Goal: Check status: Verify the current state of an ongoing process or item

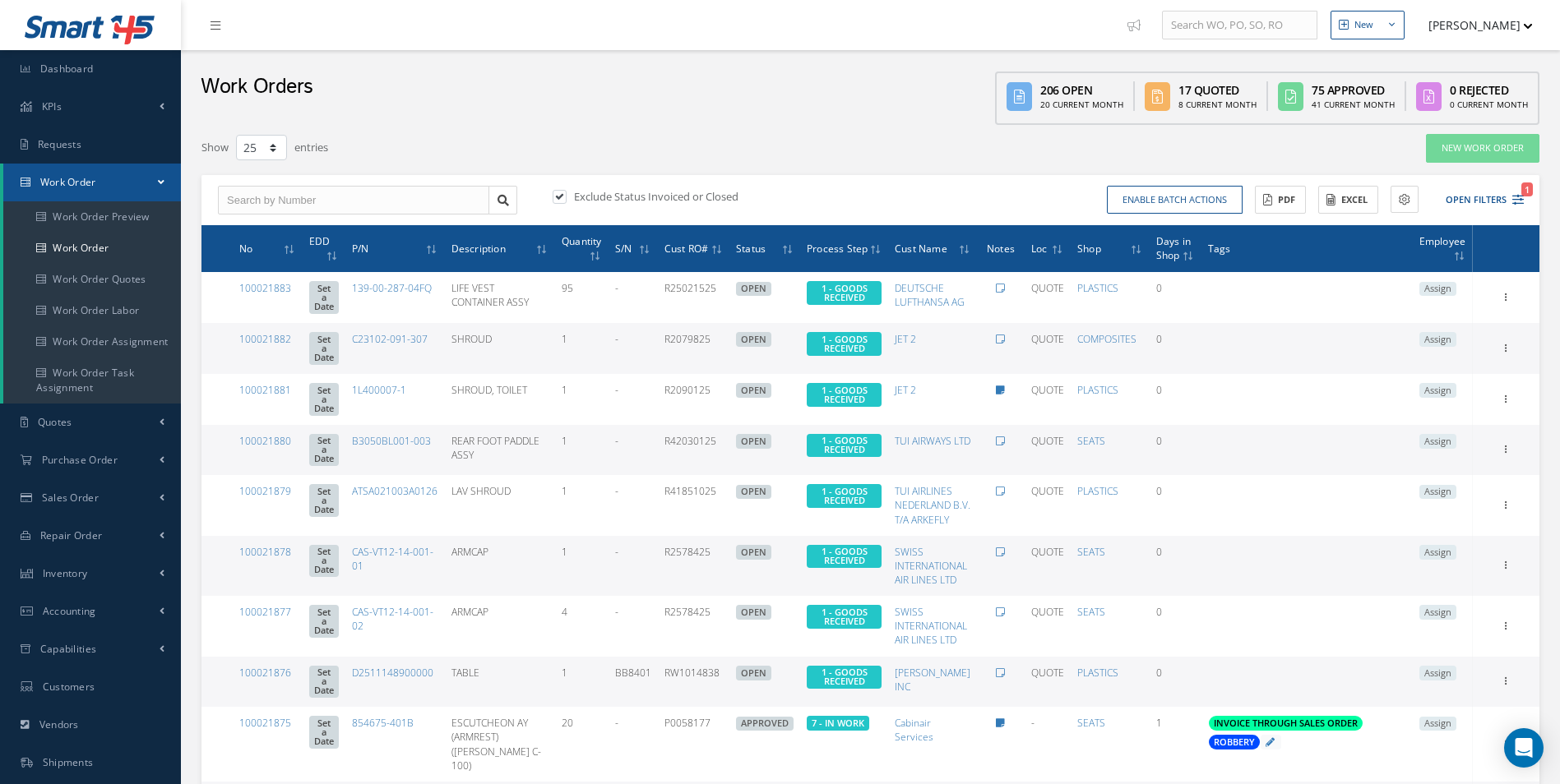
select select "25"
click at [29, 465] on link "Purchase Order" at bounding box center [90, 461] width 181 height 38
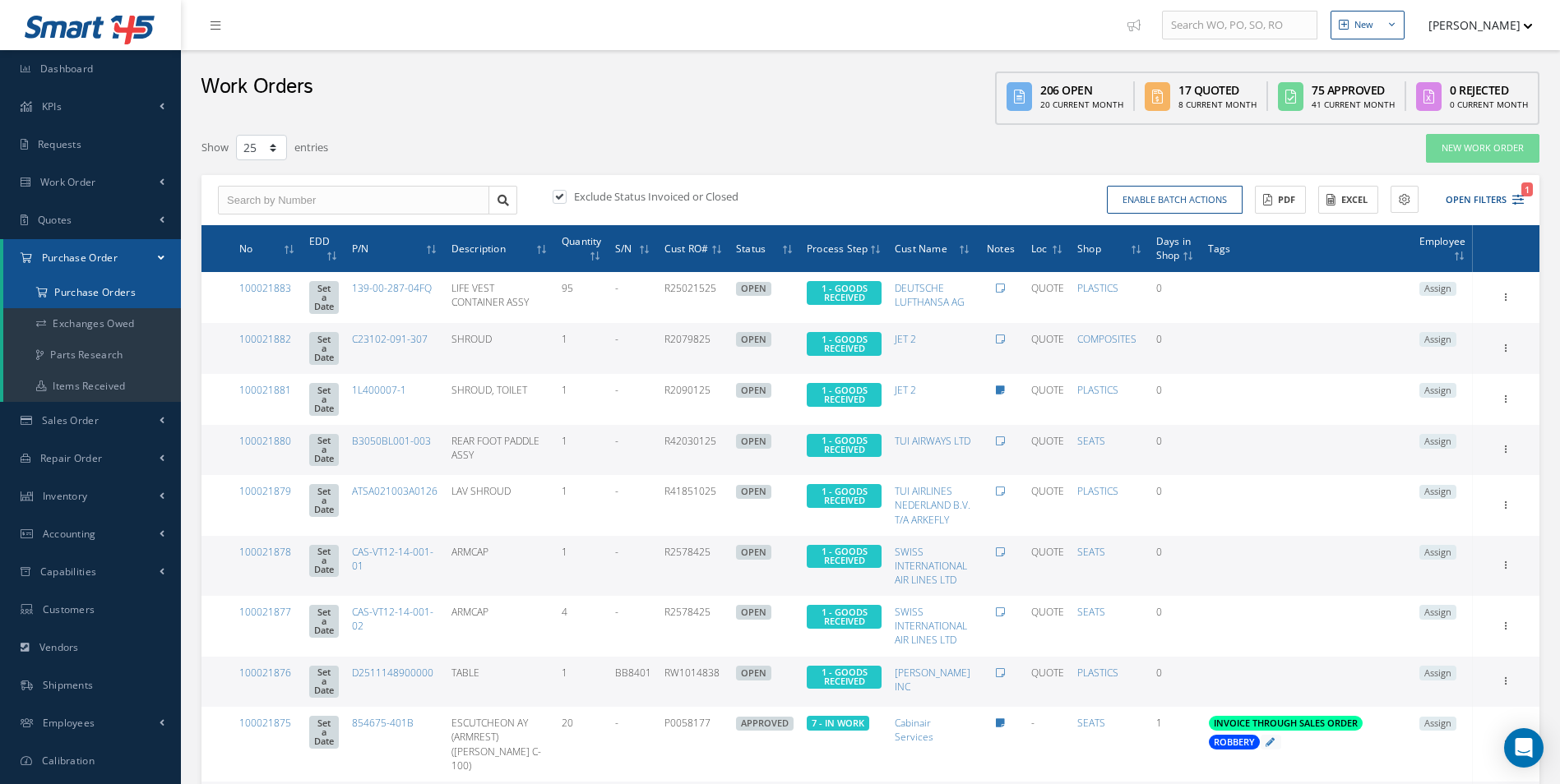
click at [81, 298] on a=1&status_id=2&status_id=3&status_id=5&collapsedFilters"] "Purchase Orders" at bounding box center [93, 293] width 178 height 31
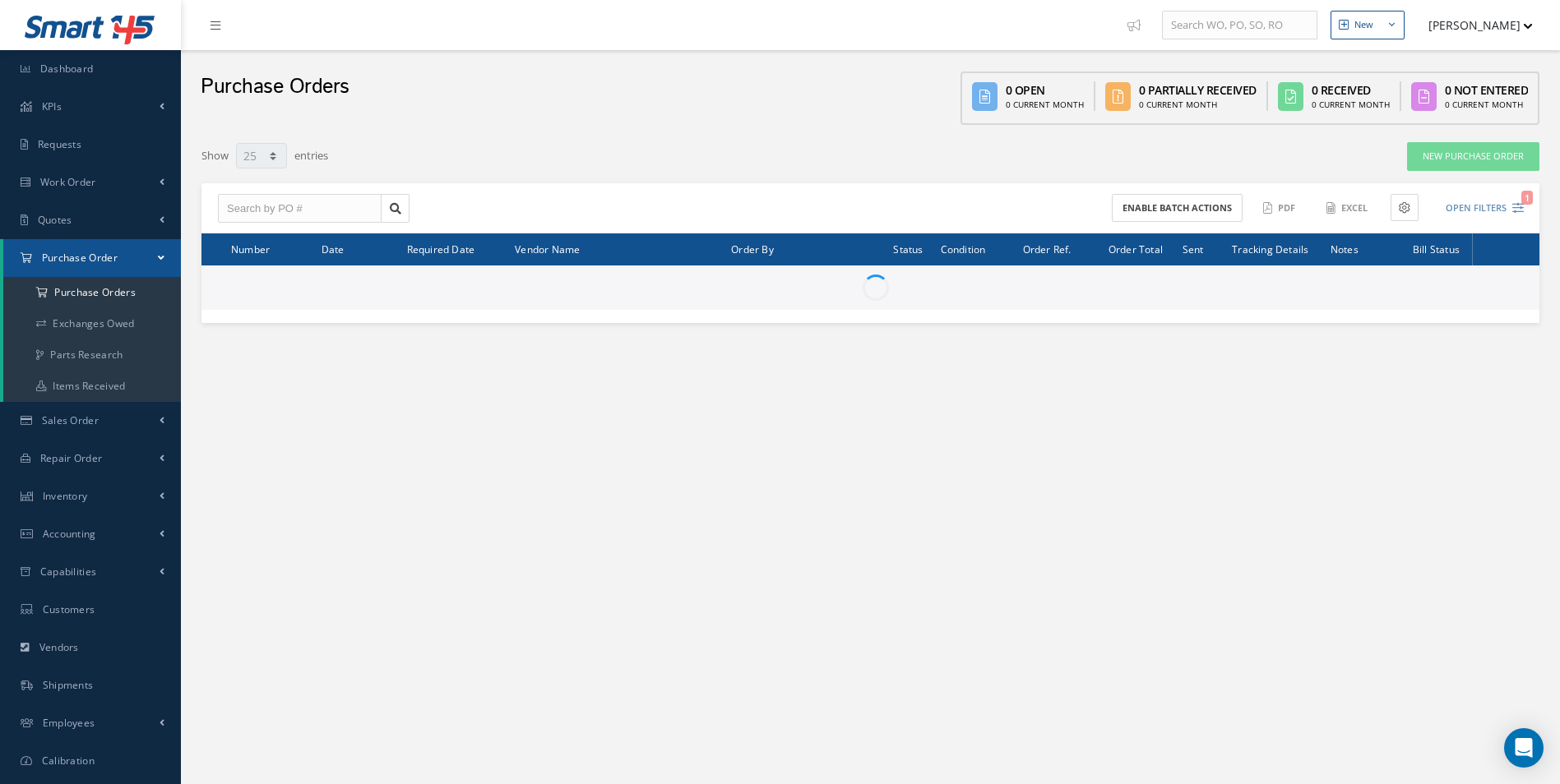
select select "25"
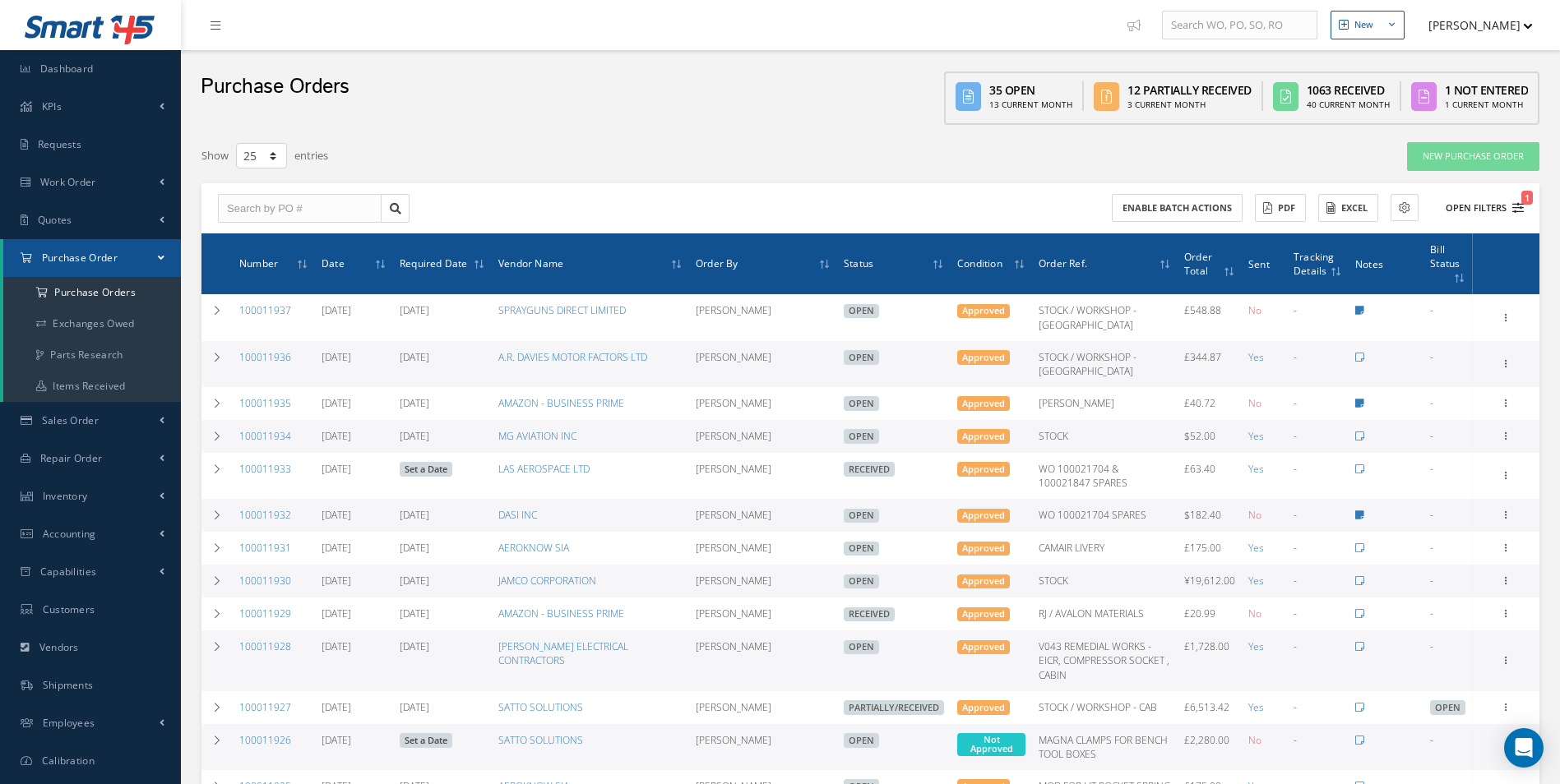
click at [1515, 208] on icon "1" at bounding box center [1518, 207] width 12 height 12
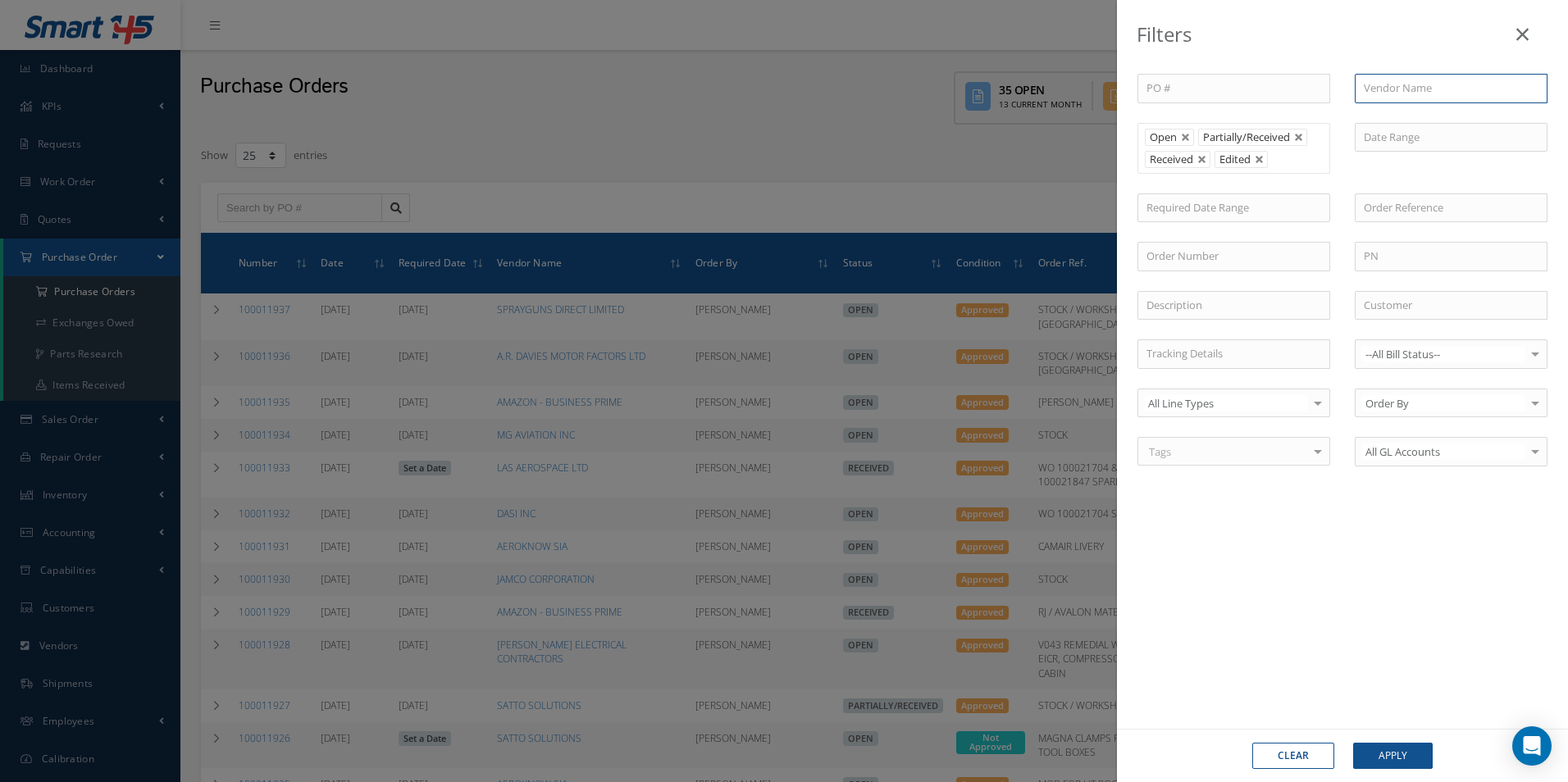
click at [1393, 85] on input "text" at bounding box center [1450, 88] width 193 height 30
click at [1435, 113] on span "MY TOOL SHED" at bounding box center [1401, 117] width 75 height 14
type input "MY TOOL SHED"
click at [1410, 752] on button "Apply" at bounding box center [1392, 755] width 80 height 26
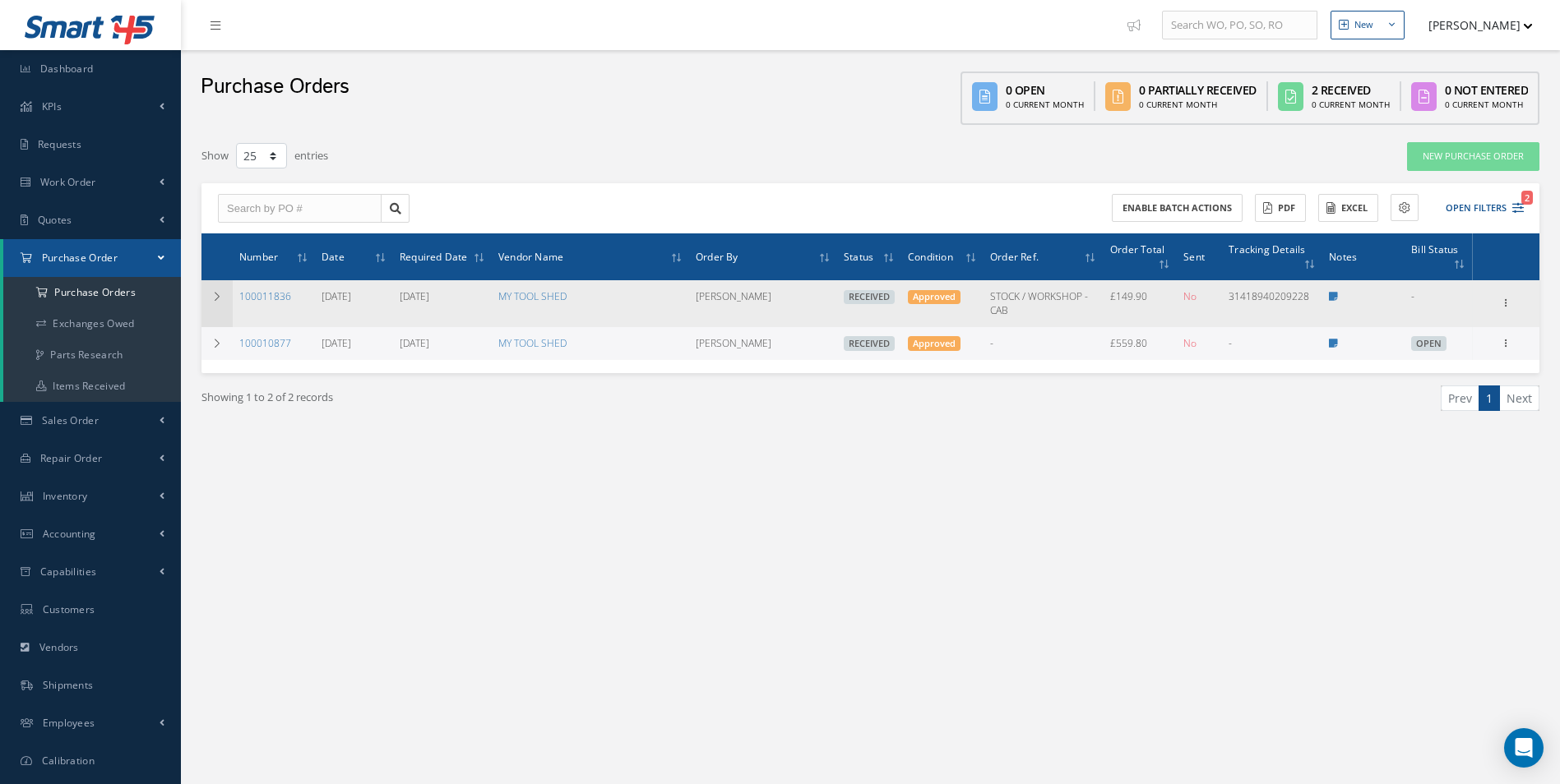
click at [213, 297] on icon at bounding box center [216, 296] width 12 height 10
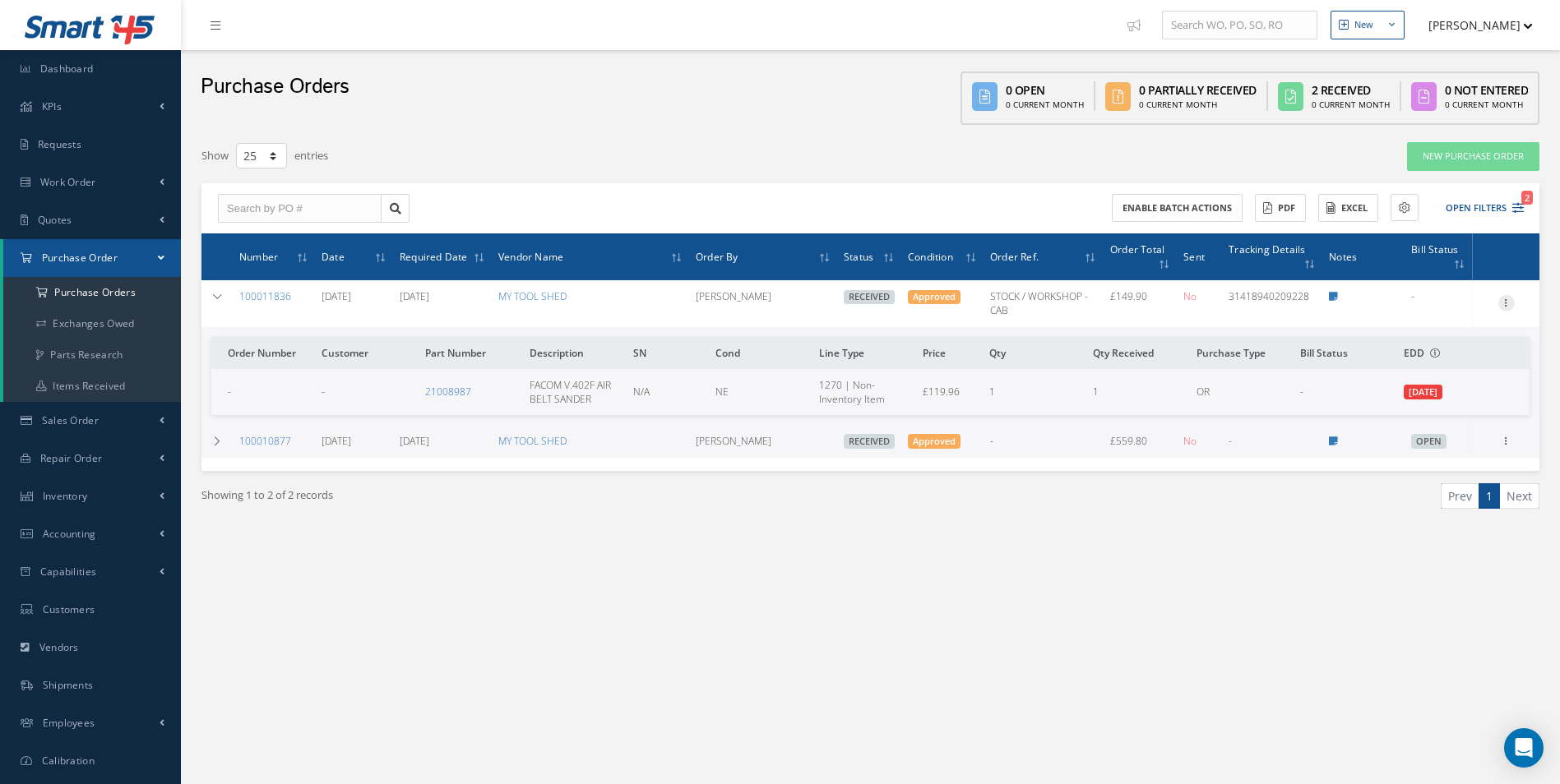
click at [1503, 304] on icon at bounding box center [1506, 302] width 16 height 13
click at [1459, 314] on link "Receiving Details" at bounding box center [1431, 314] width 130 height 22
click at [1422, 313] on link "Receiving Details" at bounding box center [1431, 314] width 130 height 22
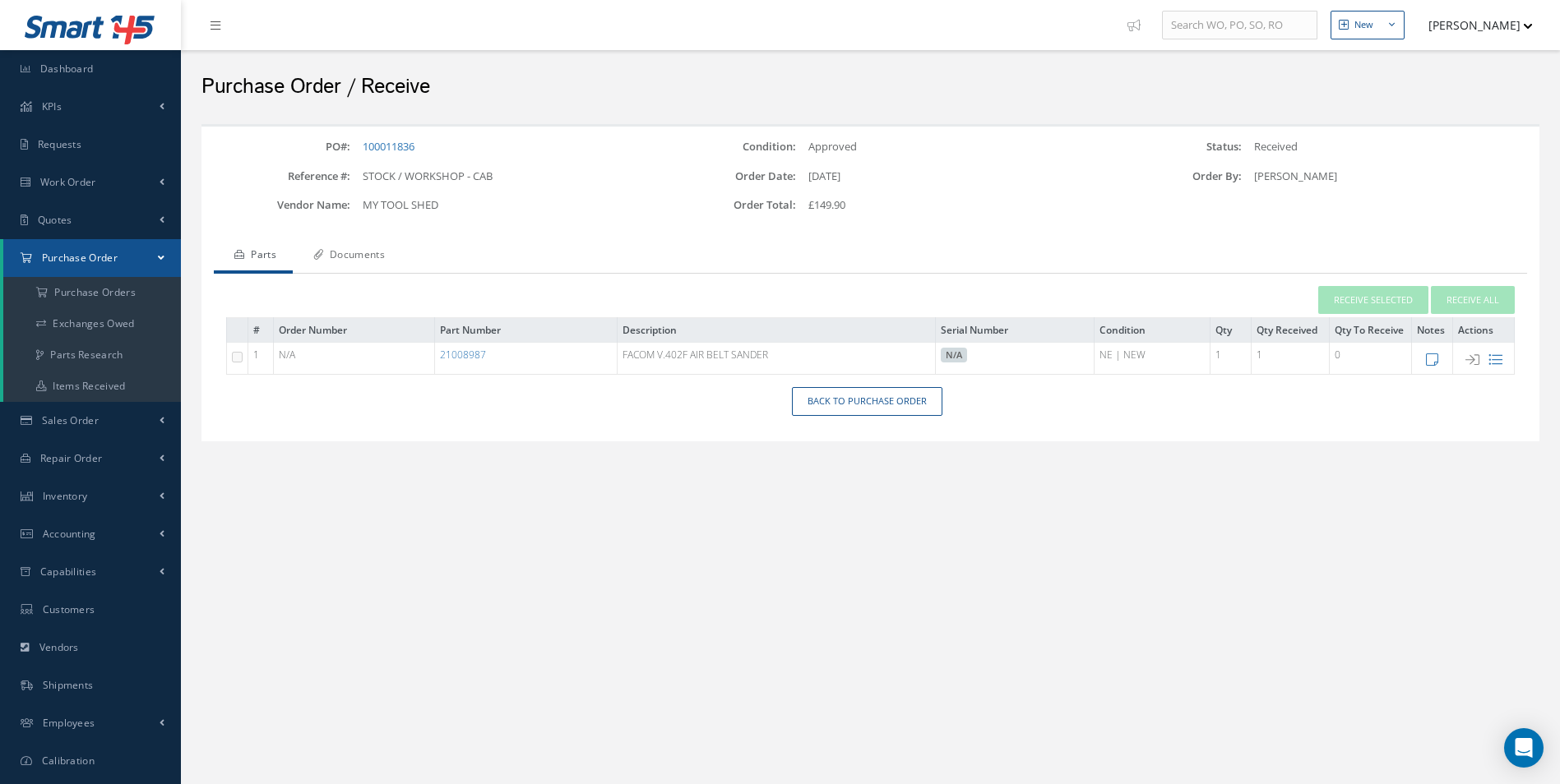
click at [354, 252] on link "Documents" at bounding box center [347, 256] width 109 height 34
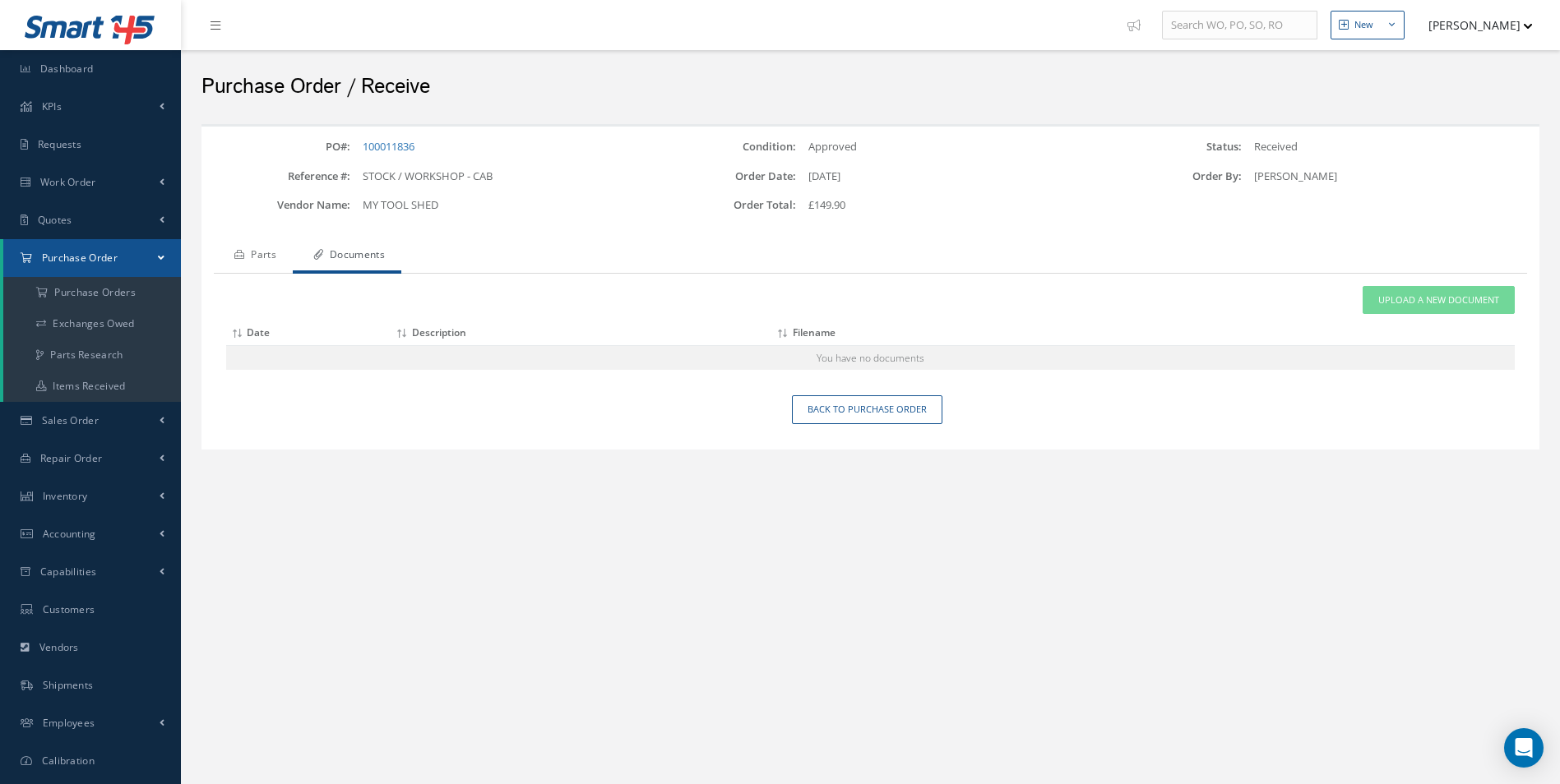
click at [273, 258] on link "Parts" at bounding box center [253, 256] width 79 height 34
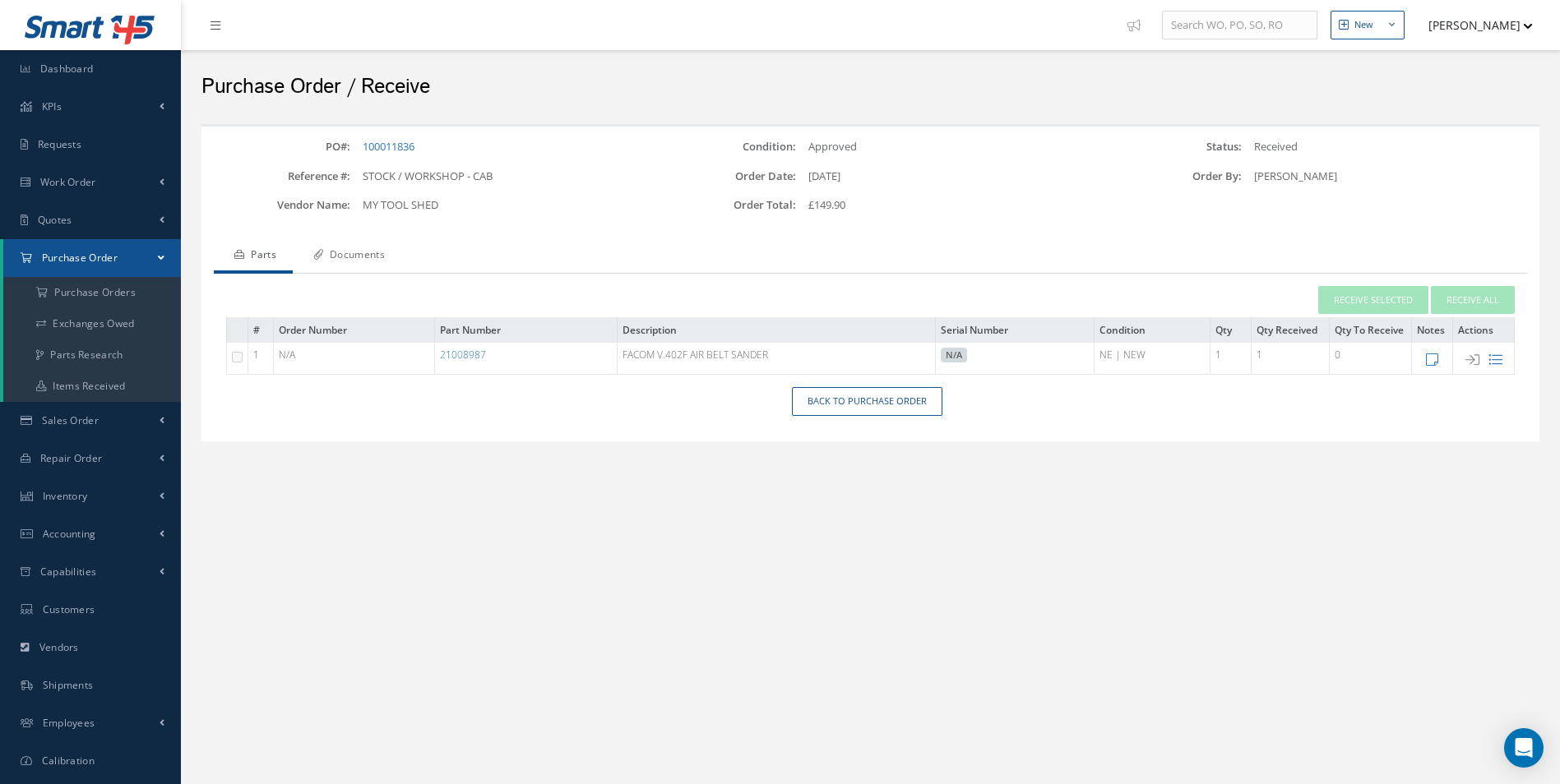
click at [357, 251] on link "Documents" at bounding box center [347, 256] width 109 height 34
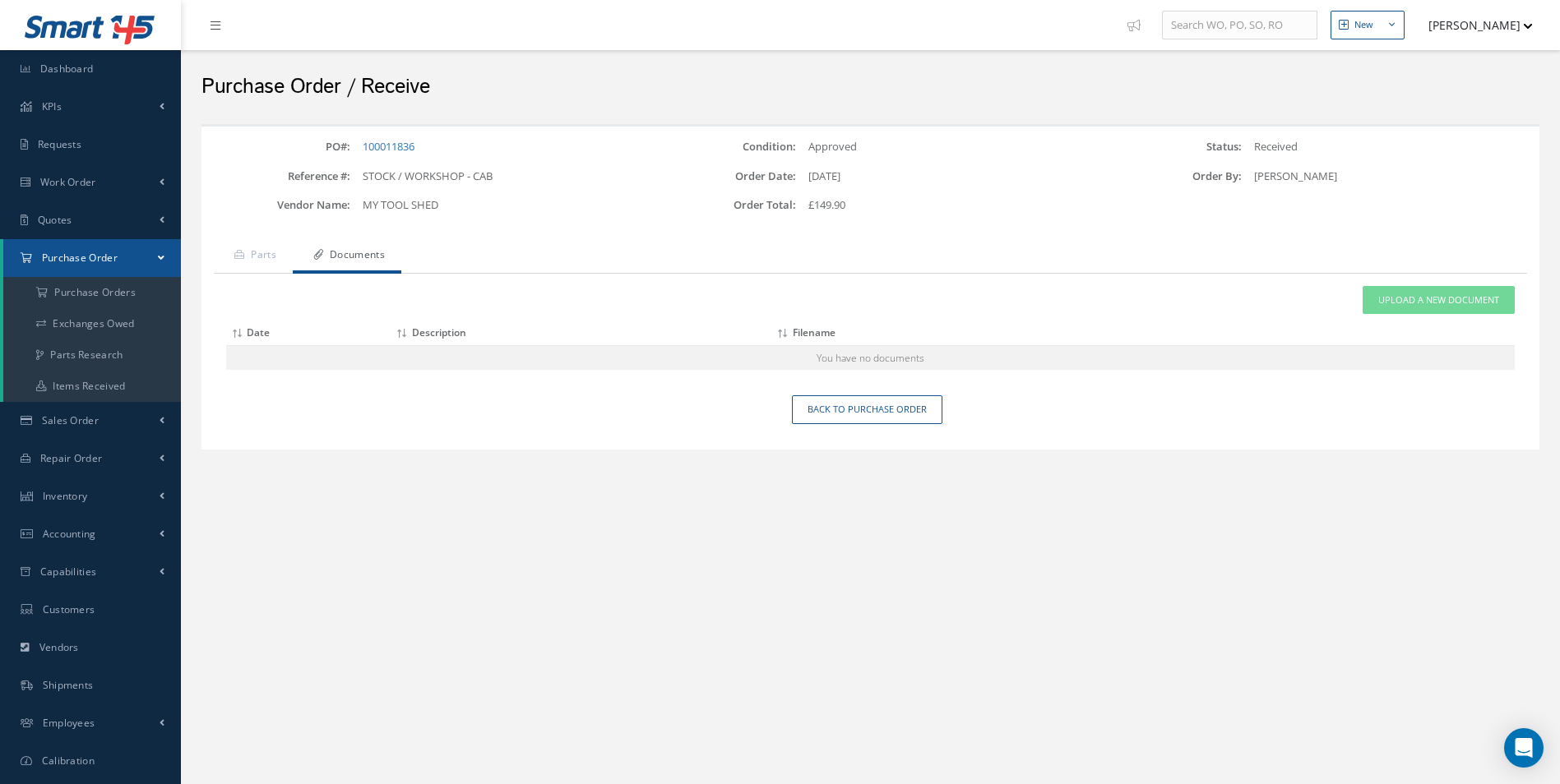
click at [131, 258] on link "Purchase Order" at bounding box center [93, 258] width 178 height 38
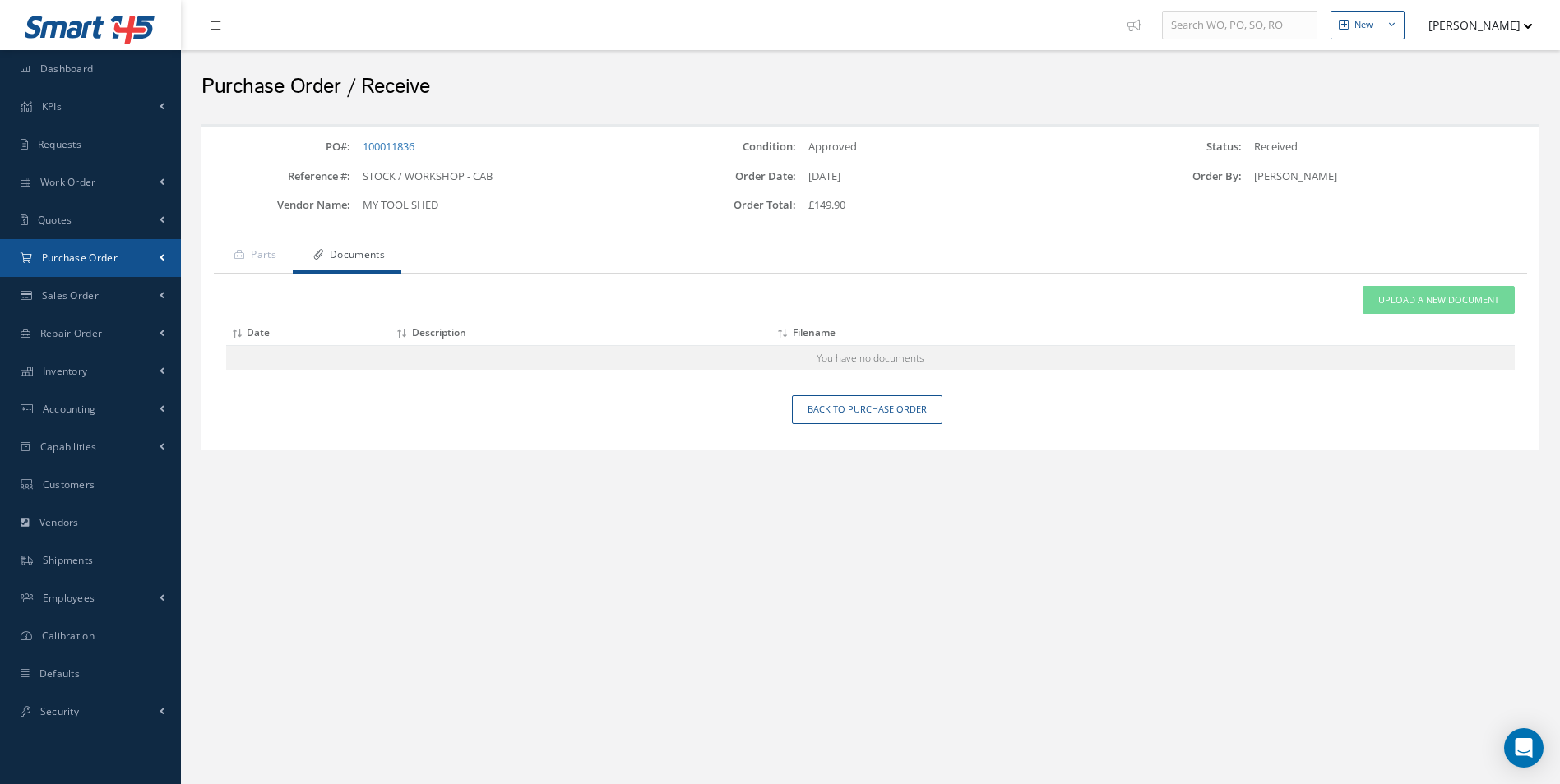
click at [142, 260] on link "Purchase Order" at bounding box center [90, 258] width 181 height 38
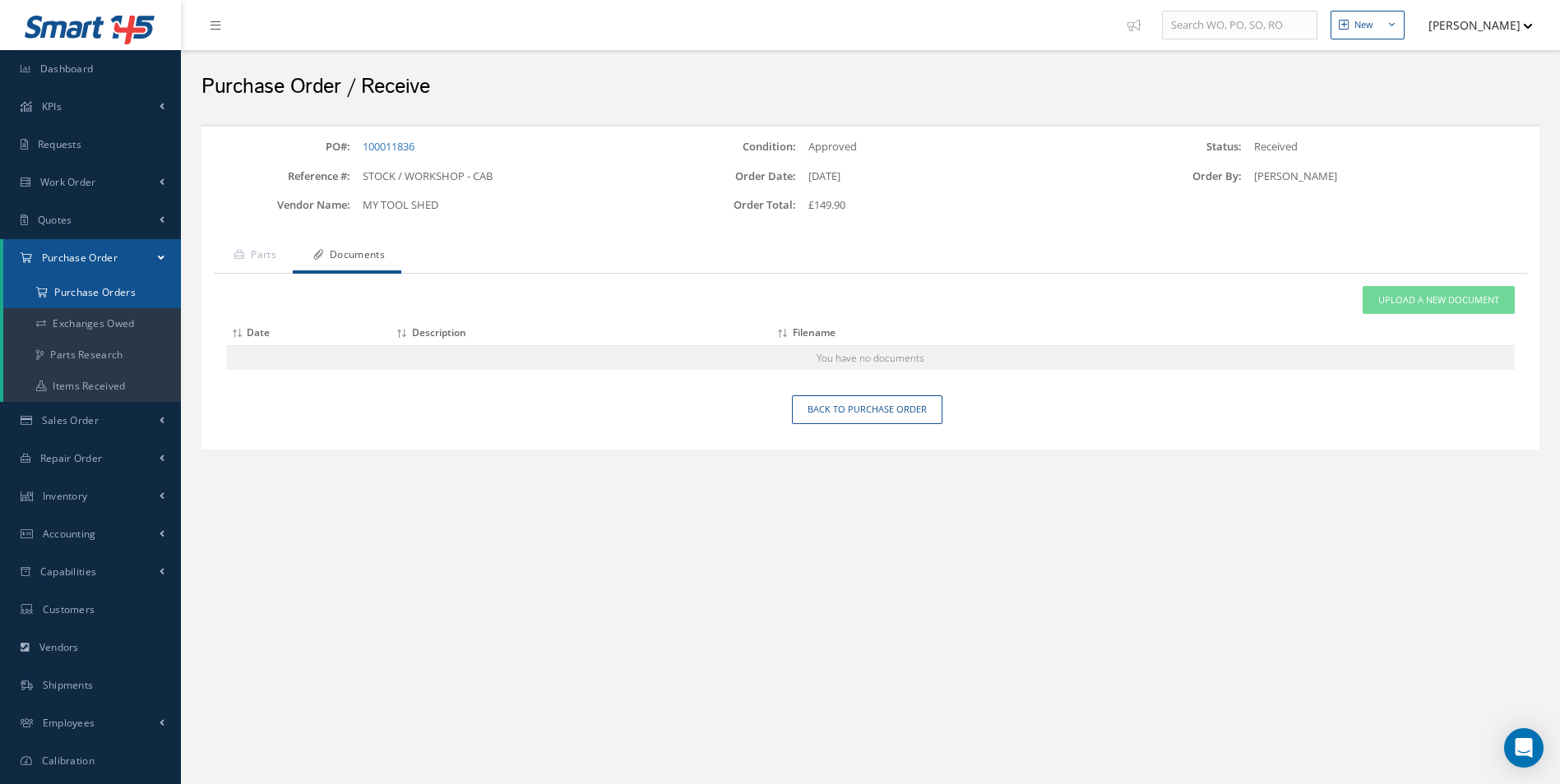
click at [137, 282] on a=1&status_id=2&status_id=3&status_id=5&collapsedFilters"] "Purchase Orders" at bounding box center [93, 293] width 178 height 31
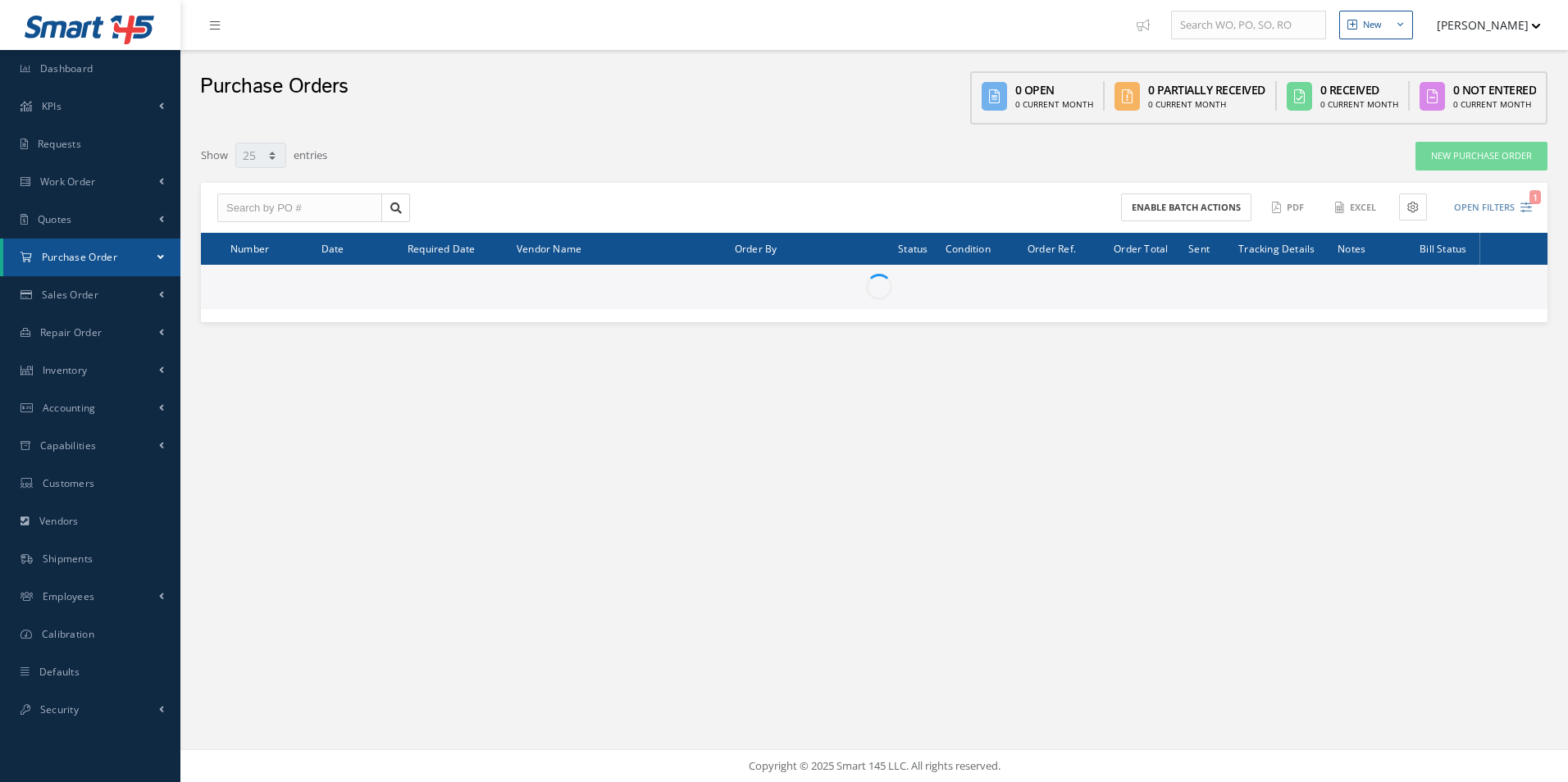
select select "25"
